Goal: Task Accomplishment & Management: Complete application form

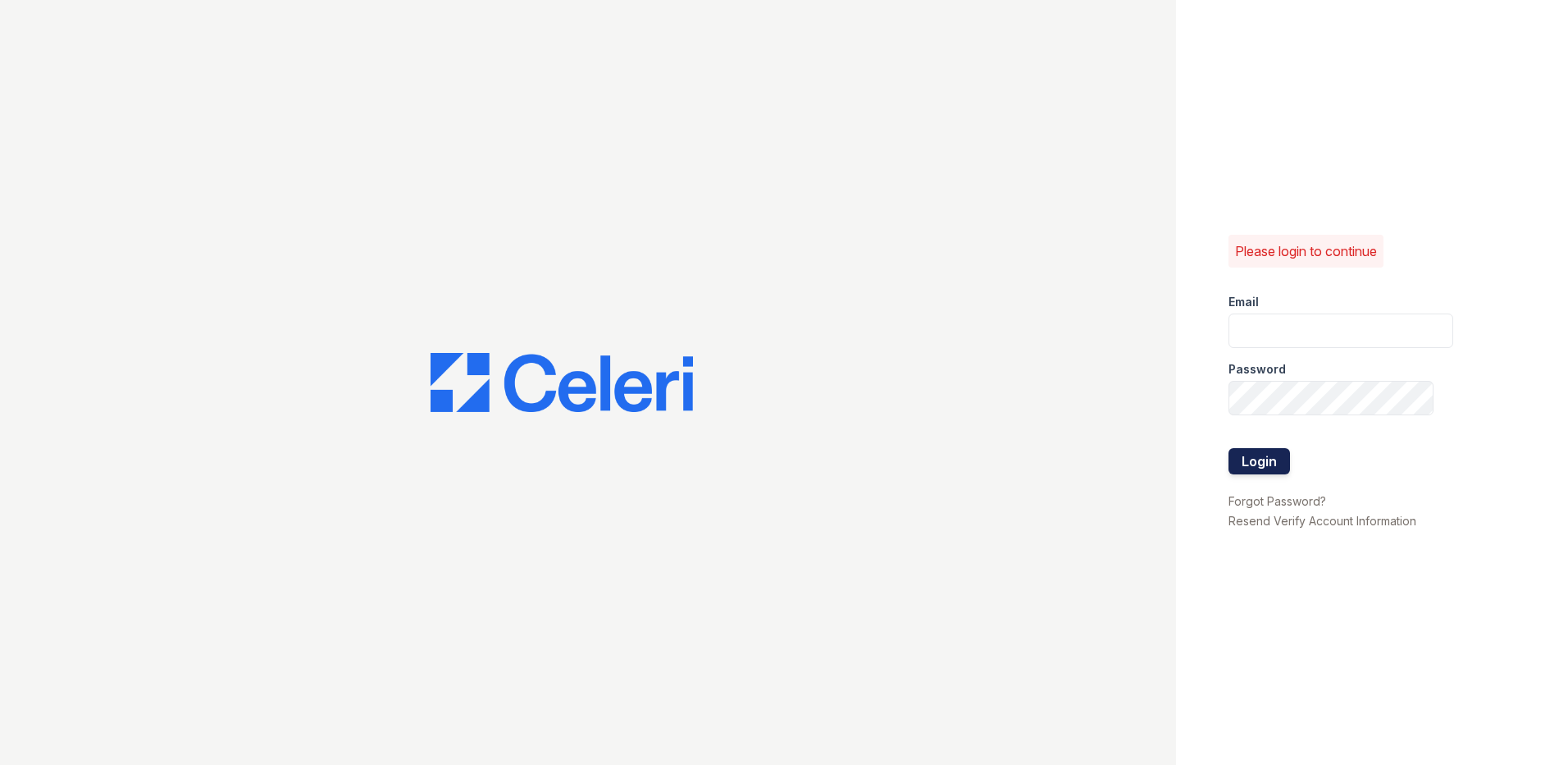
type input "[EMAIL_ADDRESS][DOMAIN_NAME]"
click at [1264, 451] on button "Login" at bounding box center [1259, 461] width 61 height 27
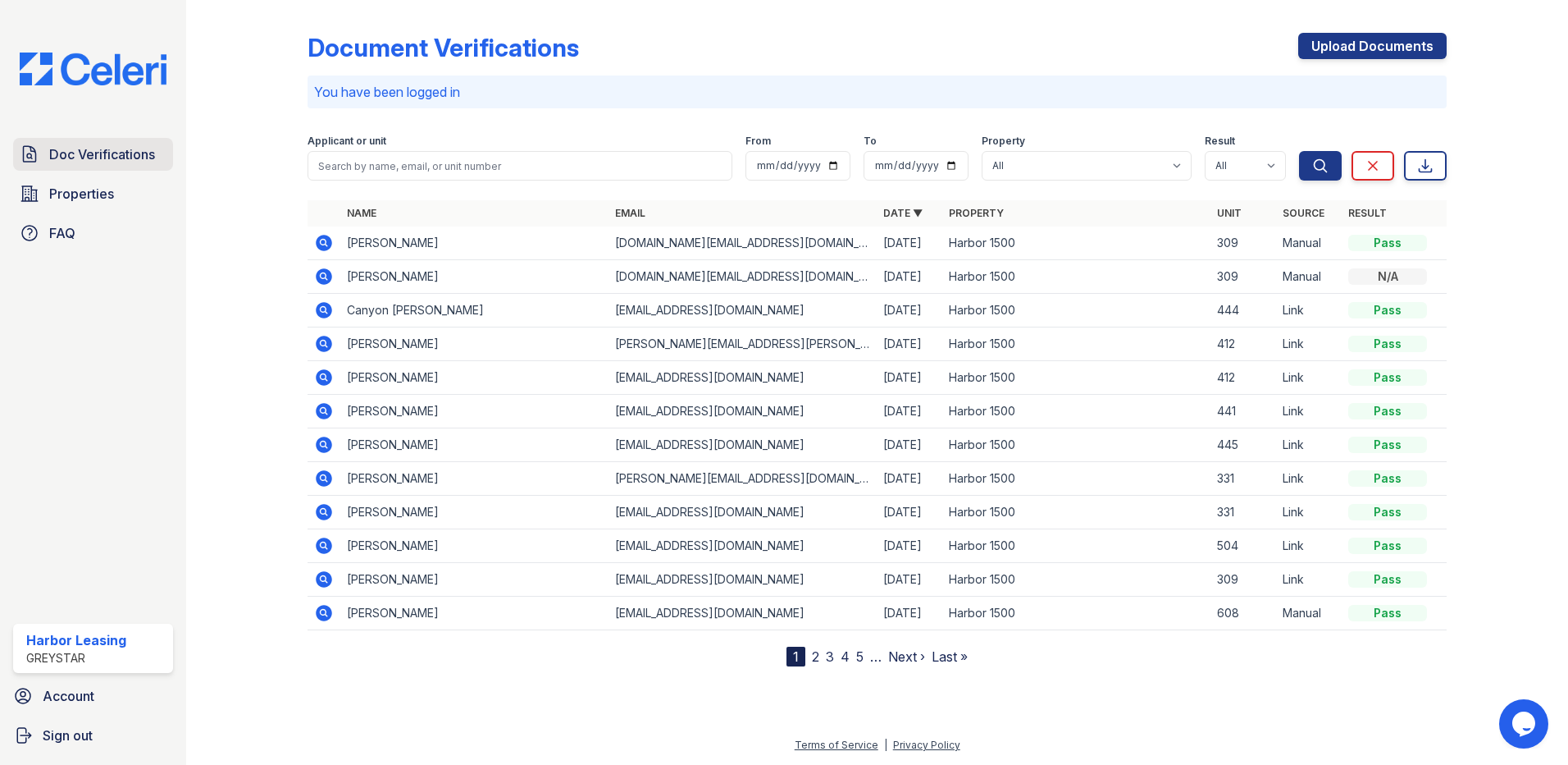
click at [120, 153] on span "Doc Verifications" at bounding box center [102, 154] width 106 height 20
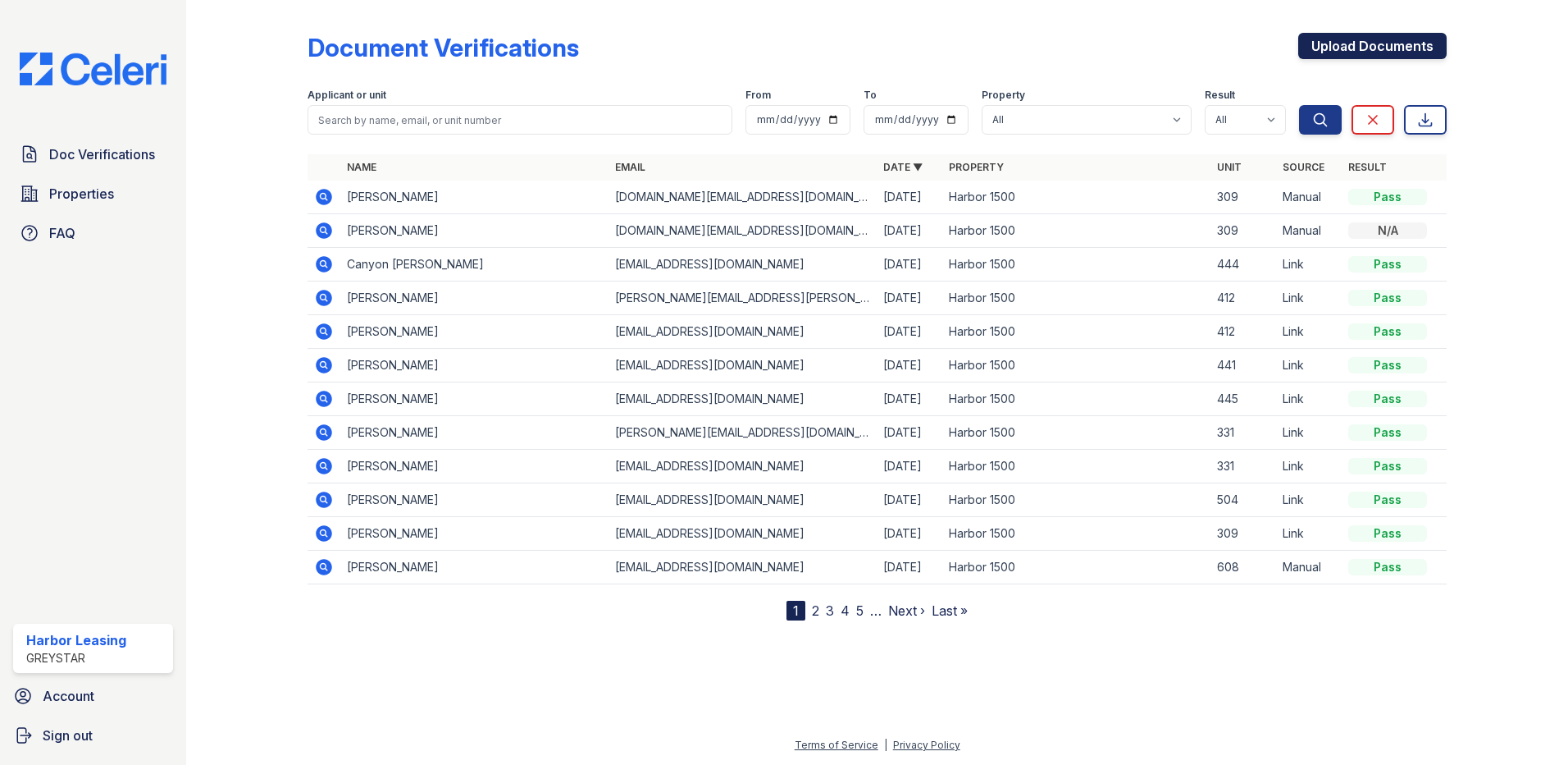
click at [1359, 44] on link "Upload Documents" at bounding box center [1371, 46] width 148 height 27
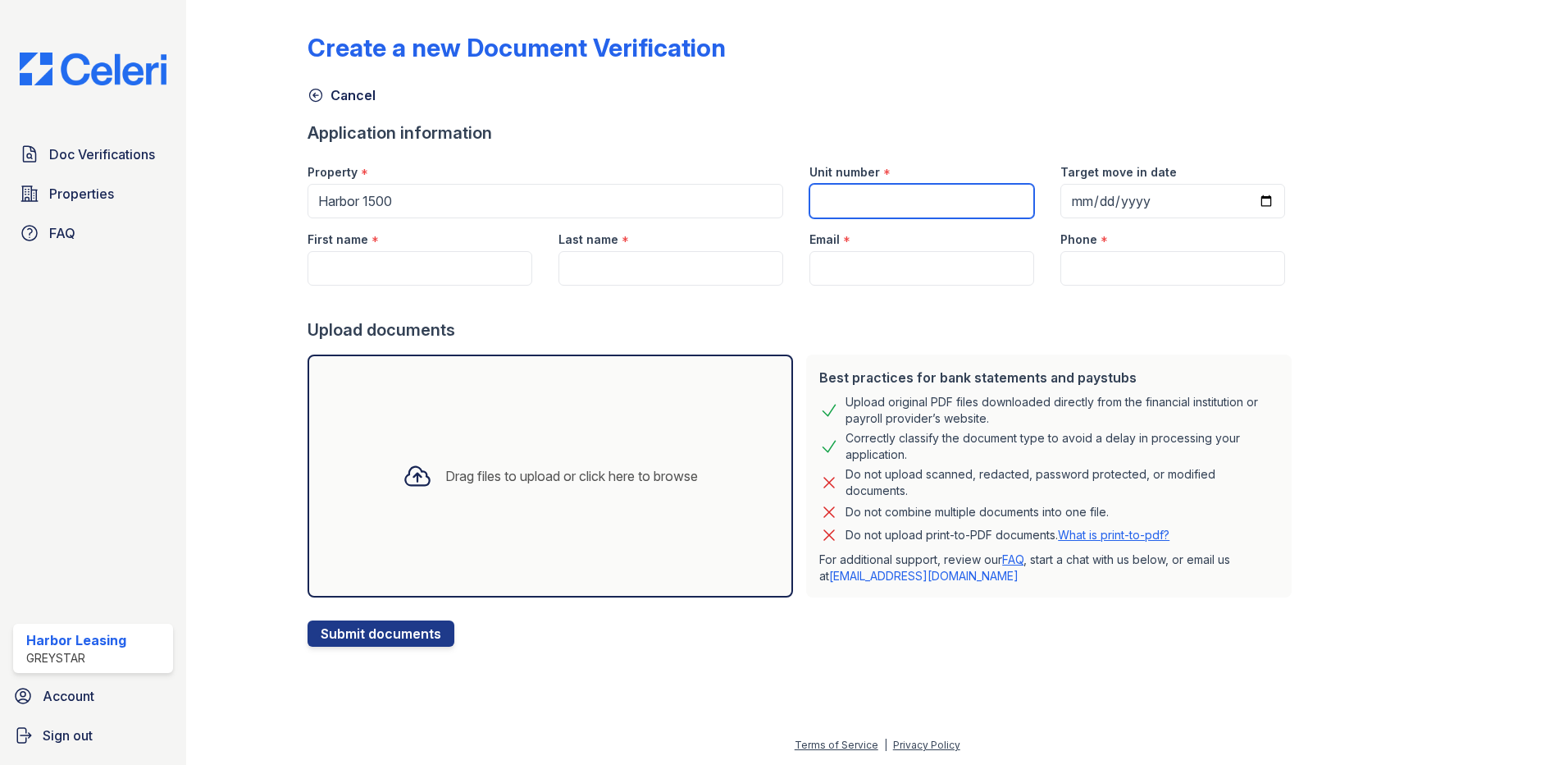
click at [862, 199] on input "Unit number" at bounding box center [921, 202] width 225 height 35
type input "441"
click at [1130, 208] on input "Target move in date" at bounding box center [1172, 202] width 225 height 35
click at [1231, 192] on input "Target move in date" at bounding box center [1172, 202] width 225 height 35
click at [1245, 200] on input "Target move in date" at bounding box center [1172, 202] width 225 height 35
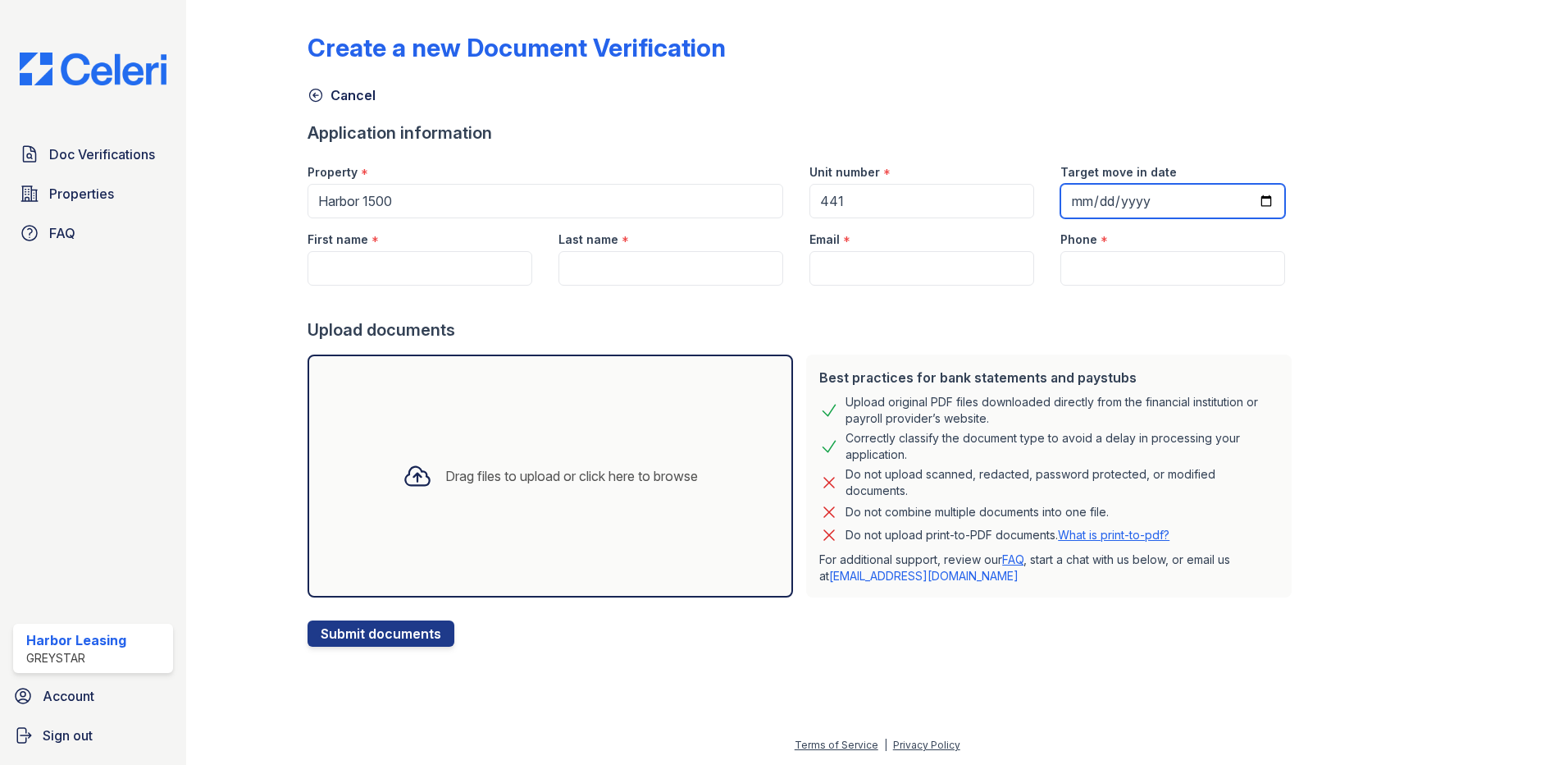
type input "[DATE]"
click at [459, 261] on input "First name" at bounding box center [420, 269] width 225 height 35
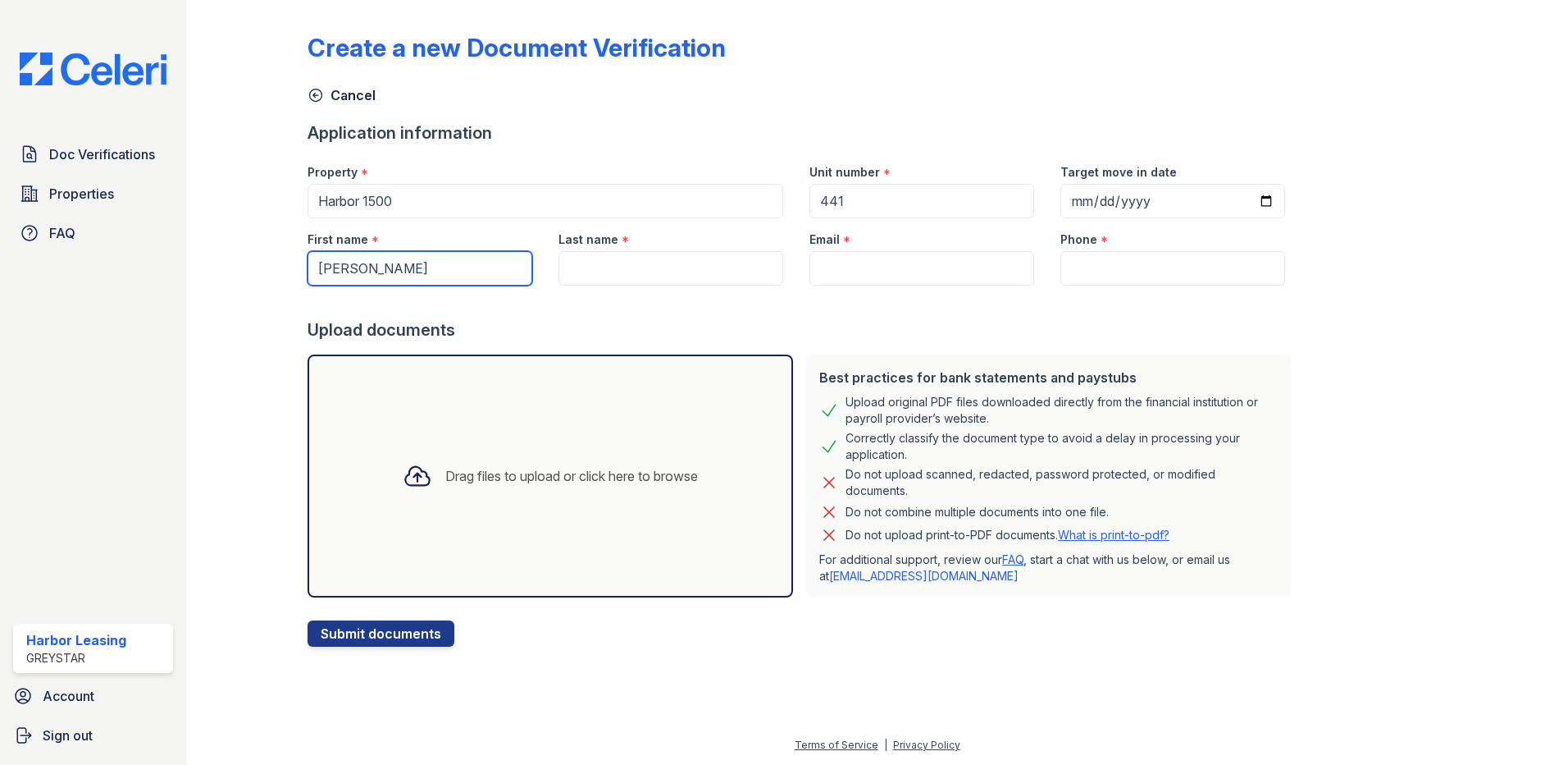
type input "[PERSON_NAME]"
type input "Gan"
click at [920, 267] on input "Email" at bounding box center [921, 269] width 225 height 35
paste input "[PERSON_NAME][EMAIL_ADDRESS][PERSON_NAME][DOMAIN_NAME]"
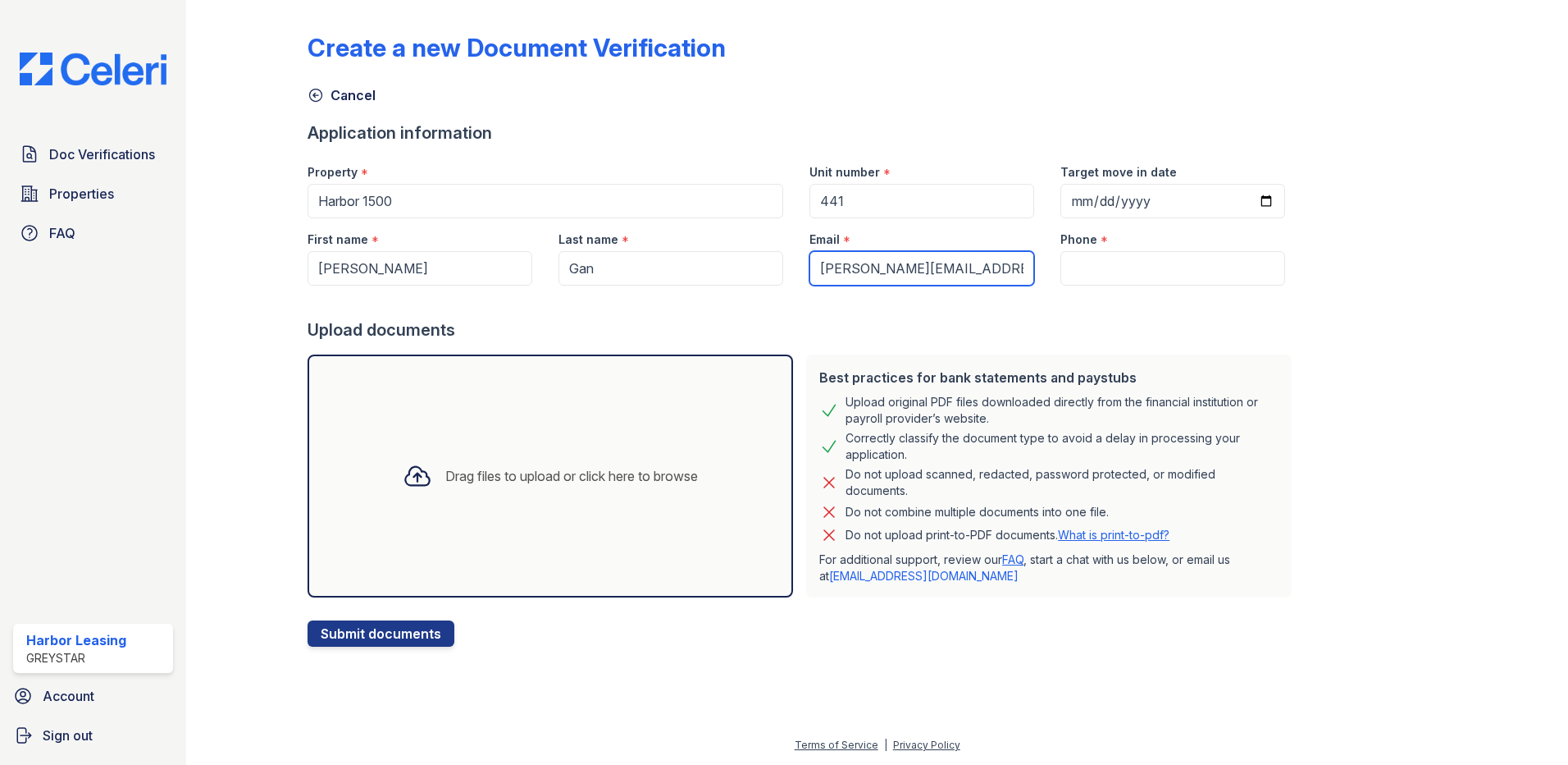
type input "[PERSON_NAME][EMAIL_ADDRESS][PERSON_NAME][DOMAIN_NAME]"
click at [1070, 321] on div "Upload documents" at bounding box center [803, 330] width 991 height 23
click at [1066, 278] on input "Phone" at bounding box center [1172, 269] width 225 height 35
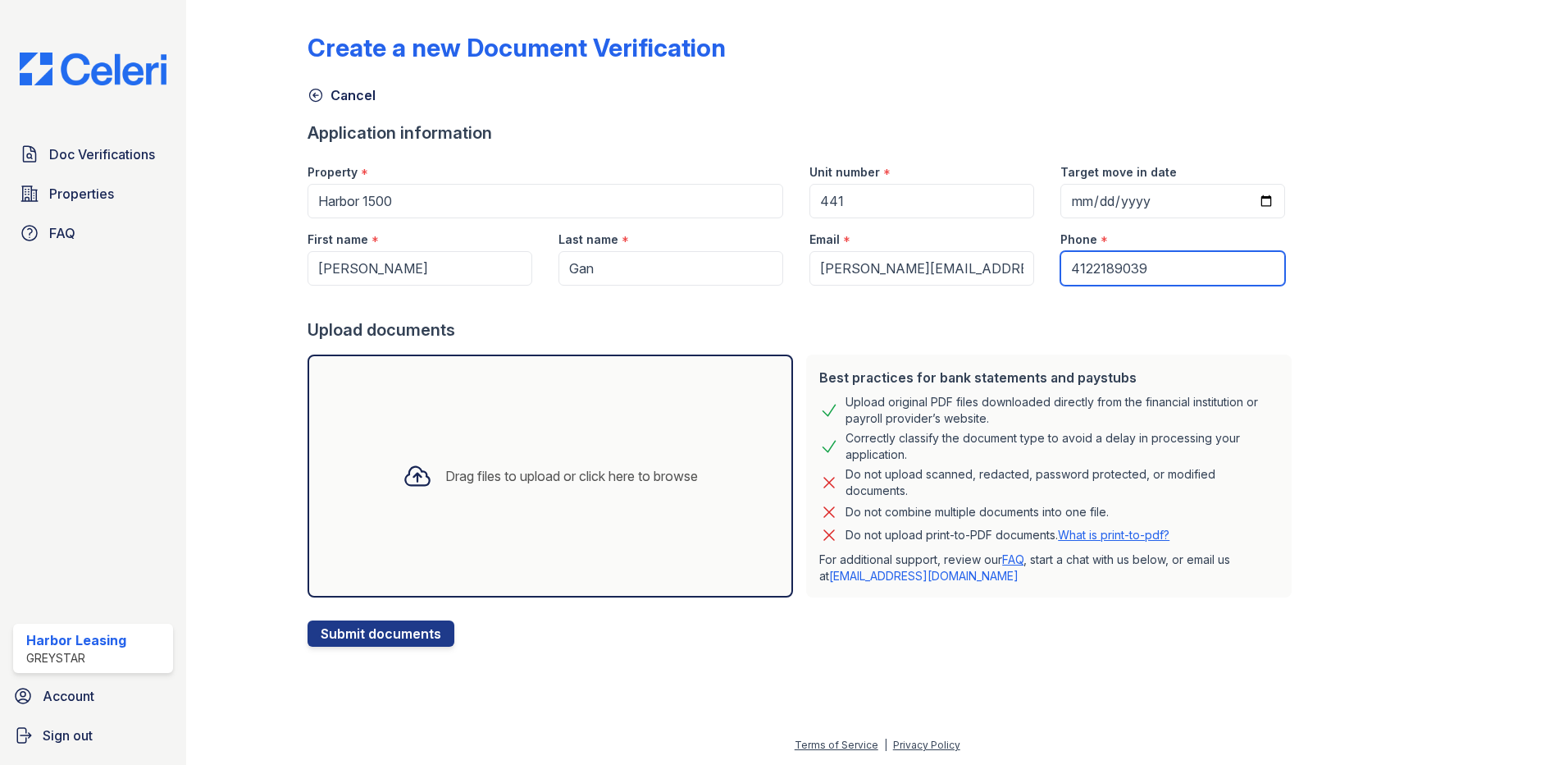
type input "4122189039"
click at [721, 327] on div "Upload documents" at bounding box center [803, 330] width 991 height 23
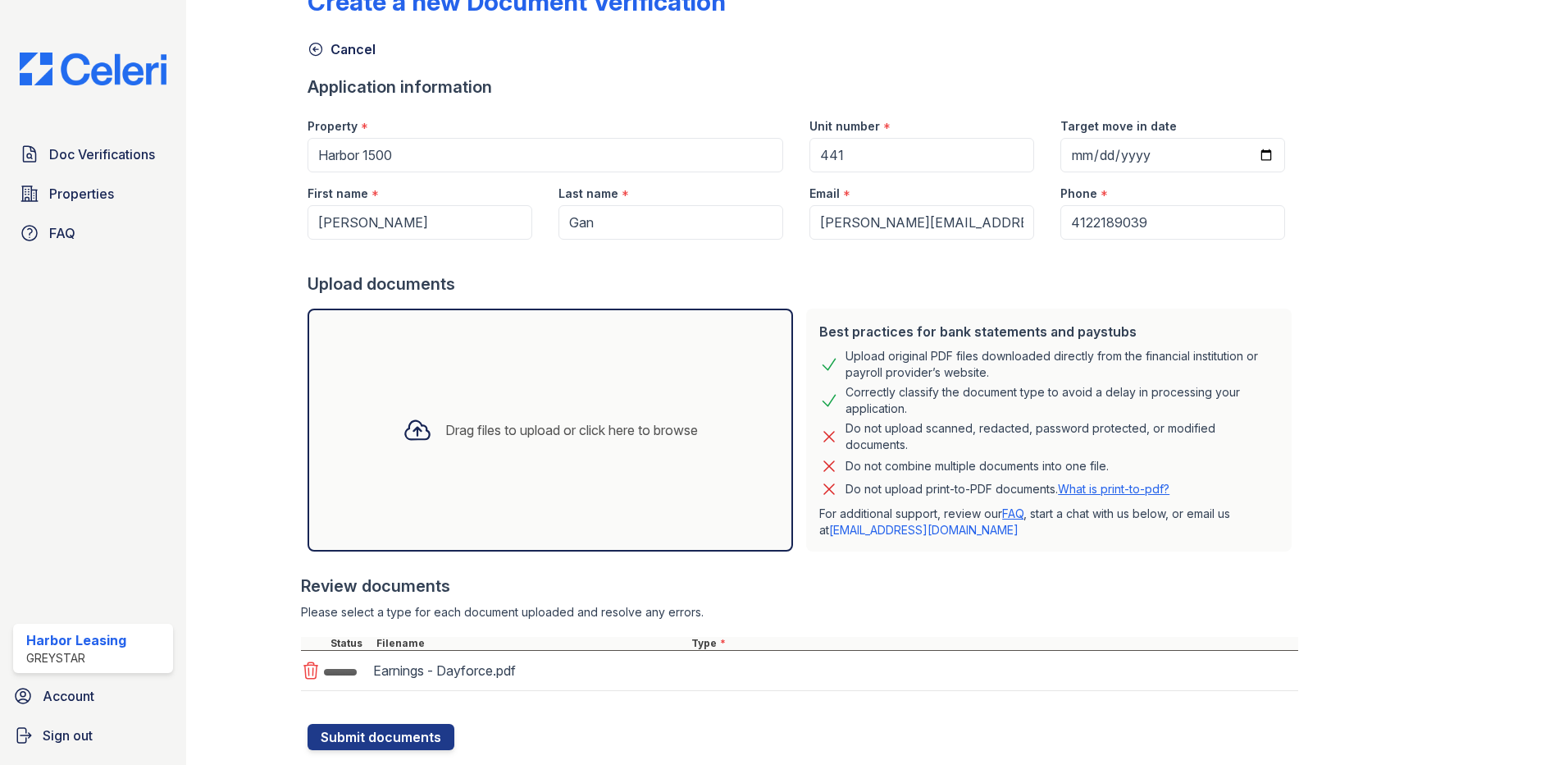
scroll to position [87, 0]
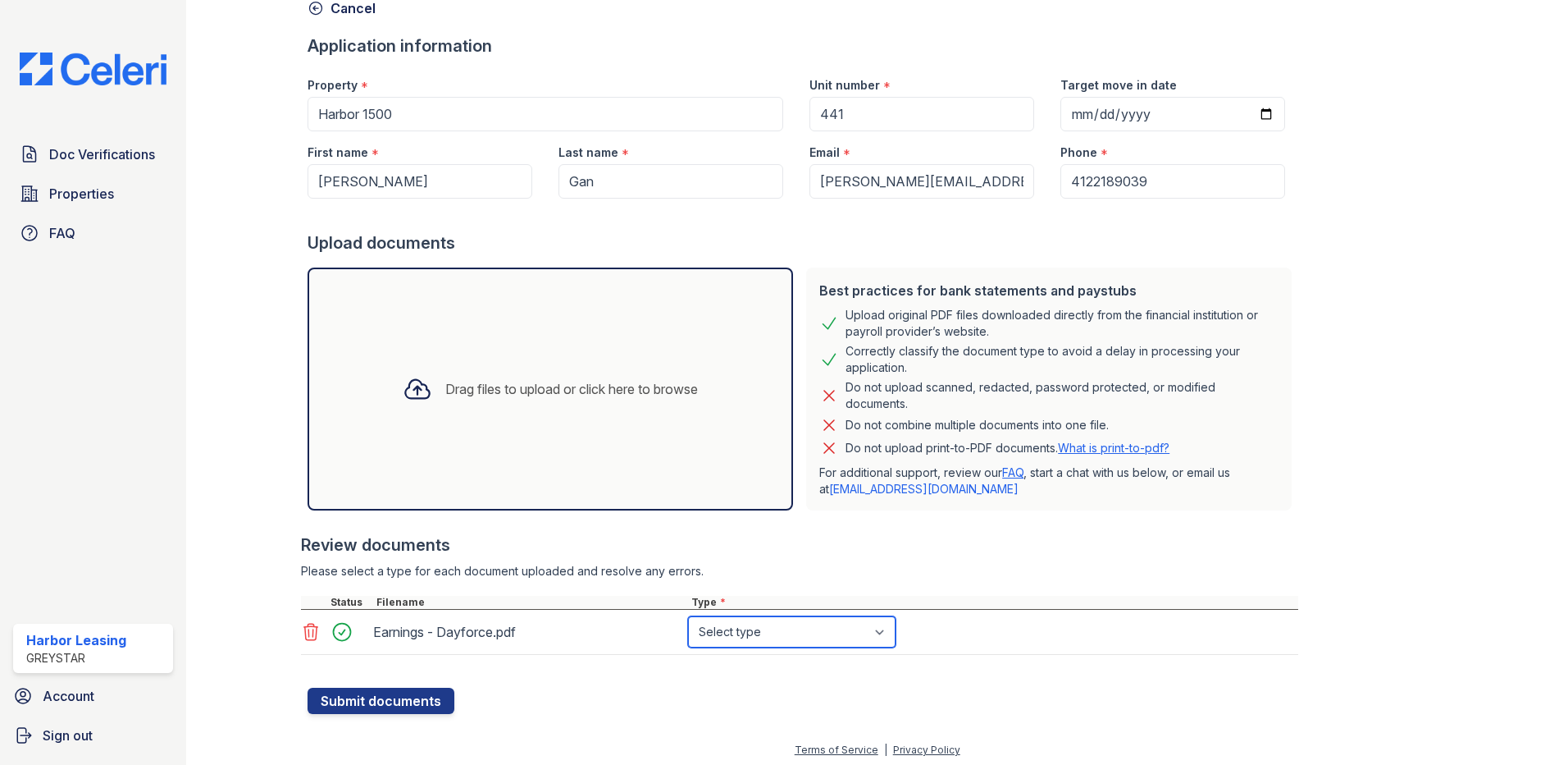
click at [813, 633] on select "Select type Paystub Bank Statement Offer Letter Tax Documents Benefit Award Let…" at bounding box center [792, 632] width 207 height 32
select select "paystub"
click at [688, 616] on select "Select type Paystub Bank Statement Offer Letter Tax Documents Benefit Award Let…" at bounding box center [792, 632] width 207 height 32
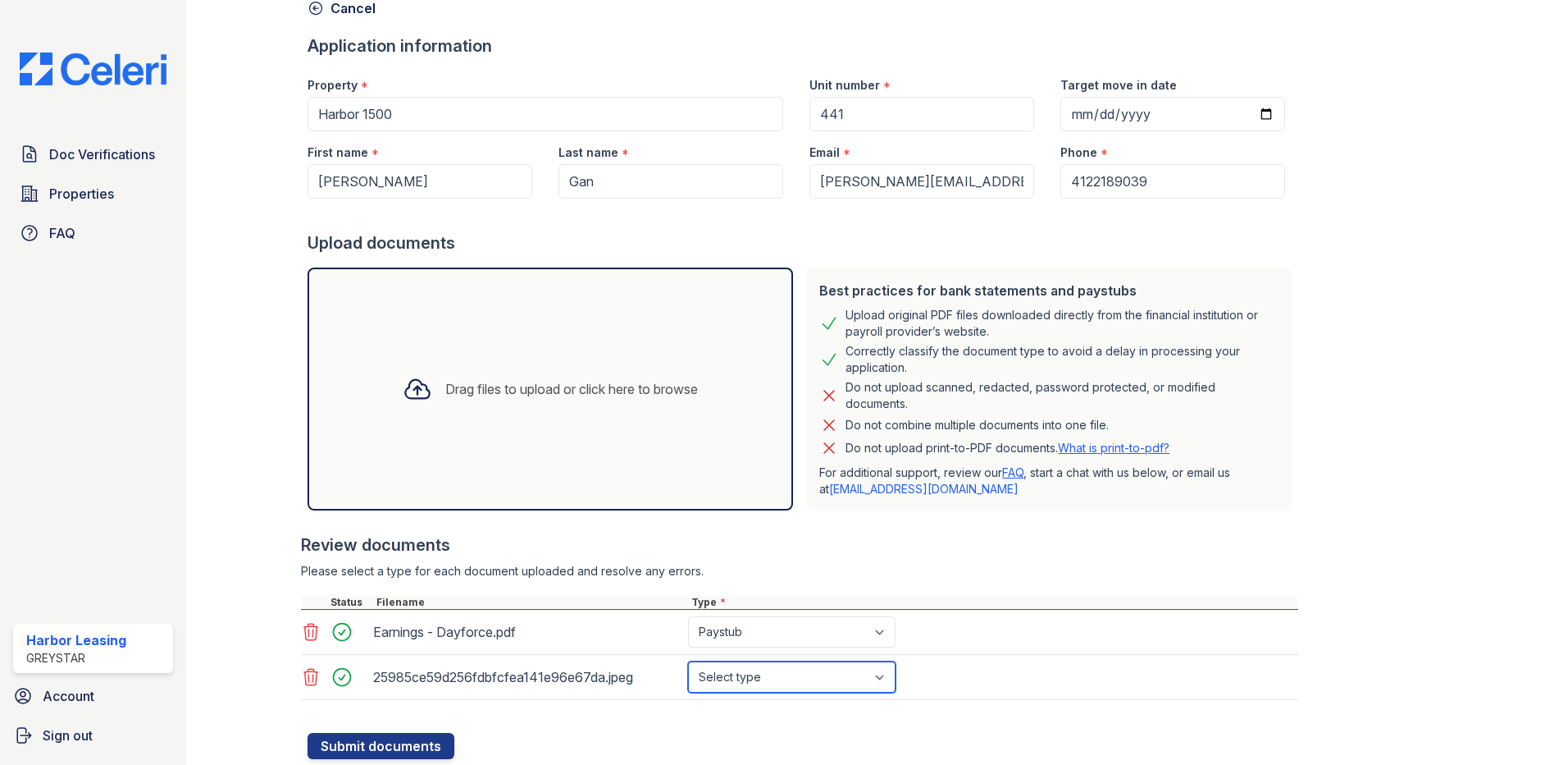
click at [806, 680] on select "Select type Paystub Bank Statement Offer Letter Tax Documents Benefit Award Let…" at bounding box center [792, 677] width 207 height 32
select select "other"
click at [688, 661] on select "Select type Paystub Bank Statement Offer Letter Tax Documents Benefit Award Let…" at bounding box center [792, 677] width 207 height 32
click at [1051, 680] on div "25985ce59d256fdbfcfea141e96e67da.jpeg Select type Paystub Bank Statement Offer …" at bounding box center [799, 677] width 997 height 45
click at [414, 745] on button "Submit documents" at bounding box center [381, 746] width 147 height 27
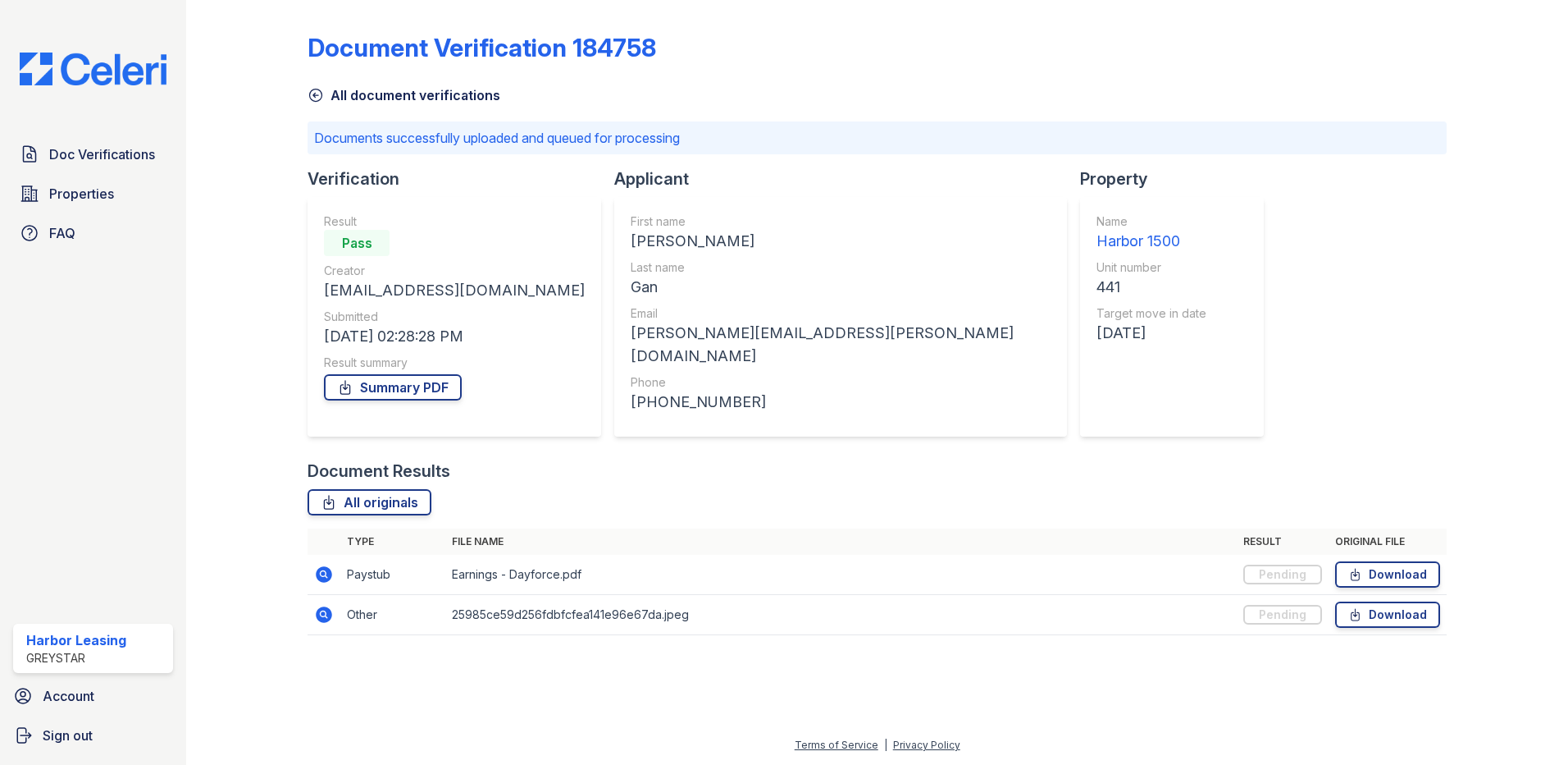
click at [1164, 275] on div "Document Verification 184758 All document verifications Documents successfully …" at bounding box center [877, 329] width 1139 height 645
click at [92, 147] on span "Doc Verifications" at bounding box center [102, 154] width 106 height 20
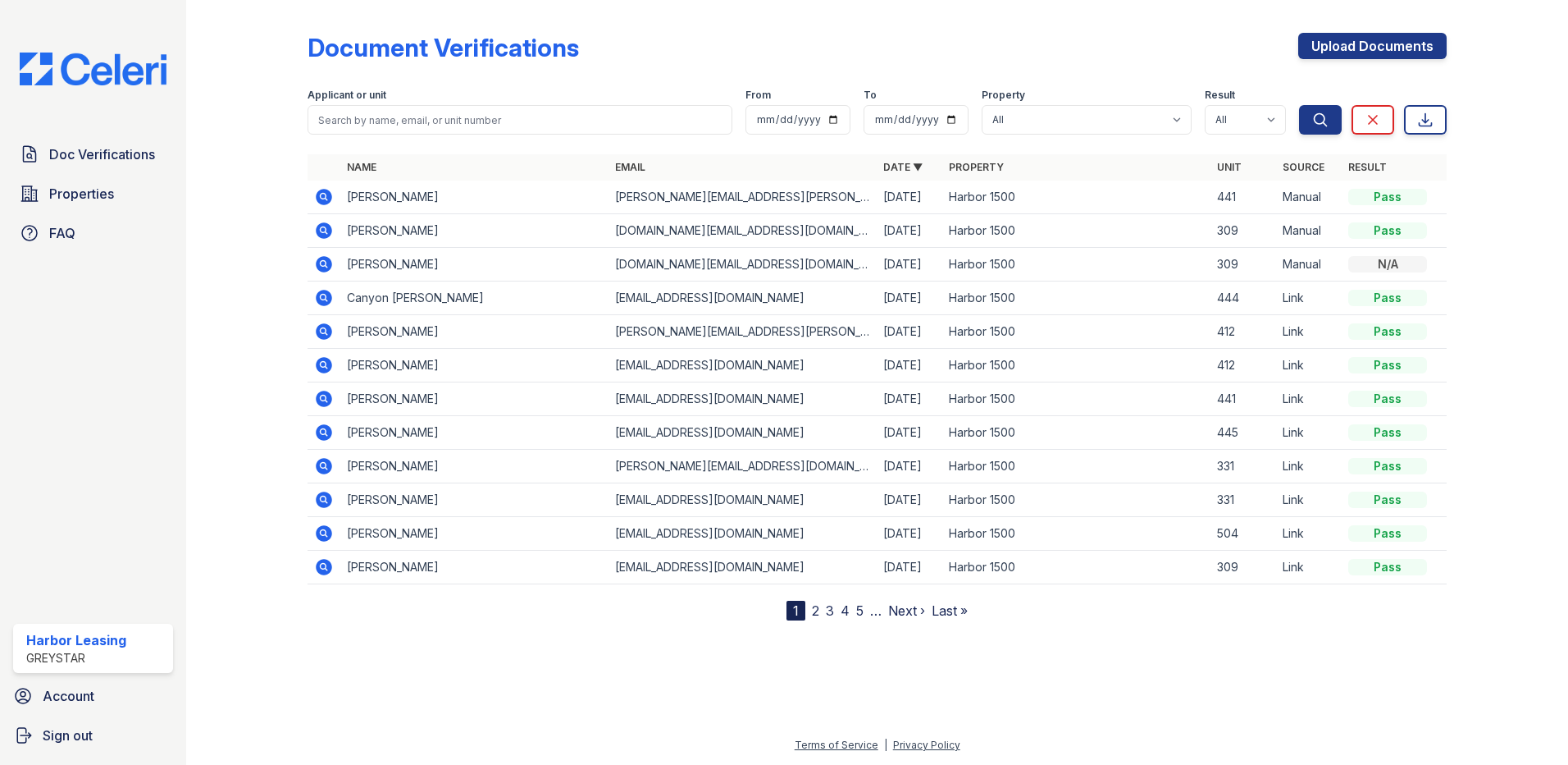
click at [324, 193] on icon at bounding box center [324, 197] width 20 height 20
